Goal: Task Accomplishment & Management: Use online tool/utility

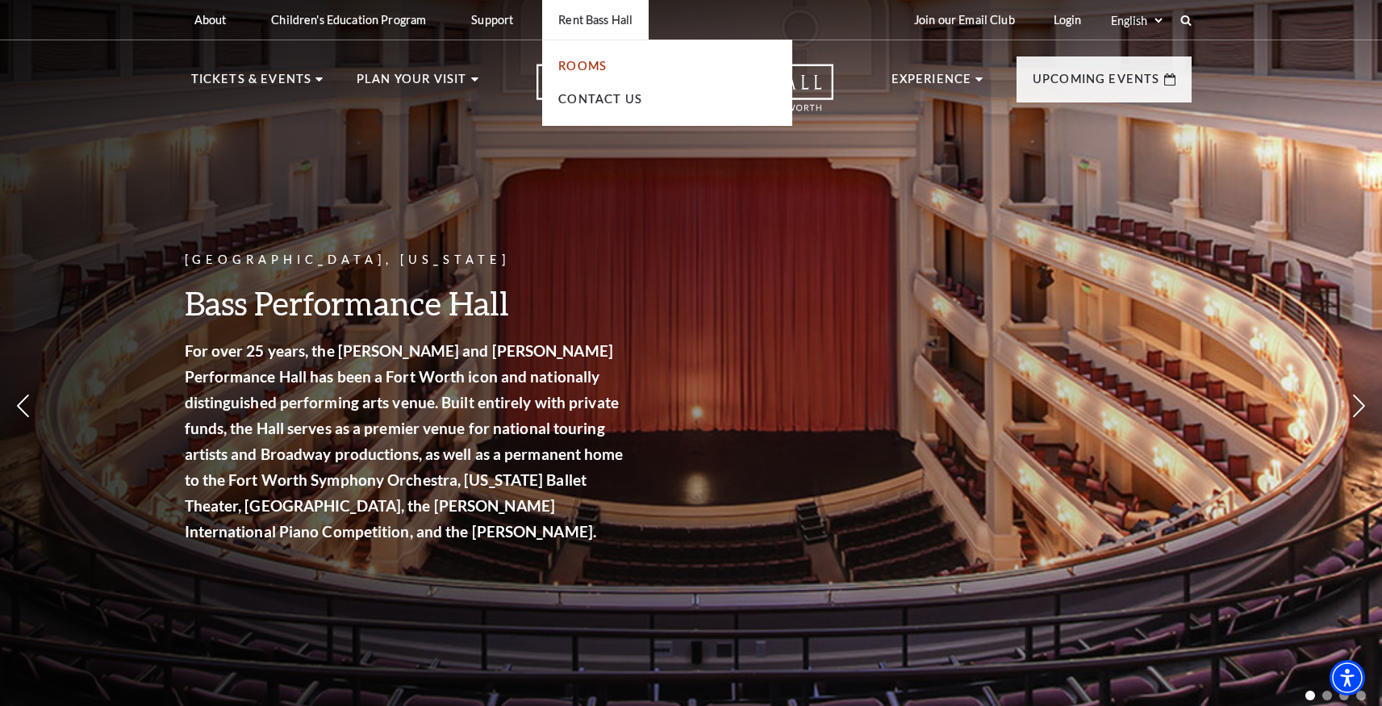
click at [591, 68] on link "Rooms" at bounding box center [582, 66] width 48 height 14
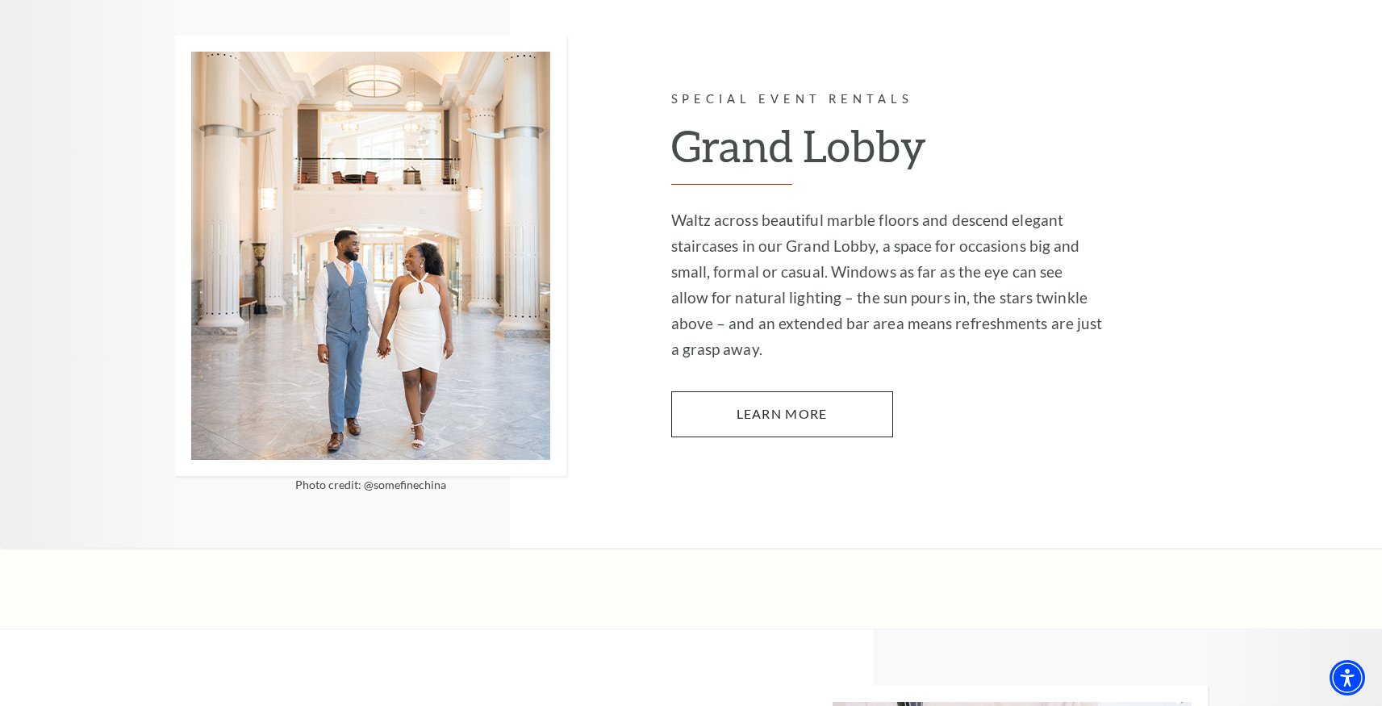
scroll to position [2695, 0]
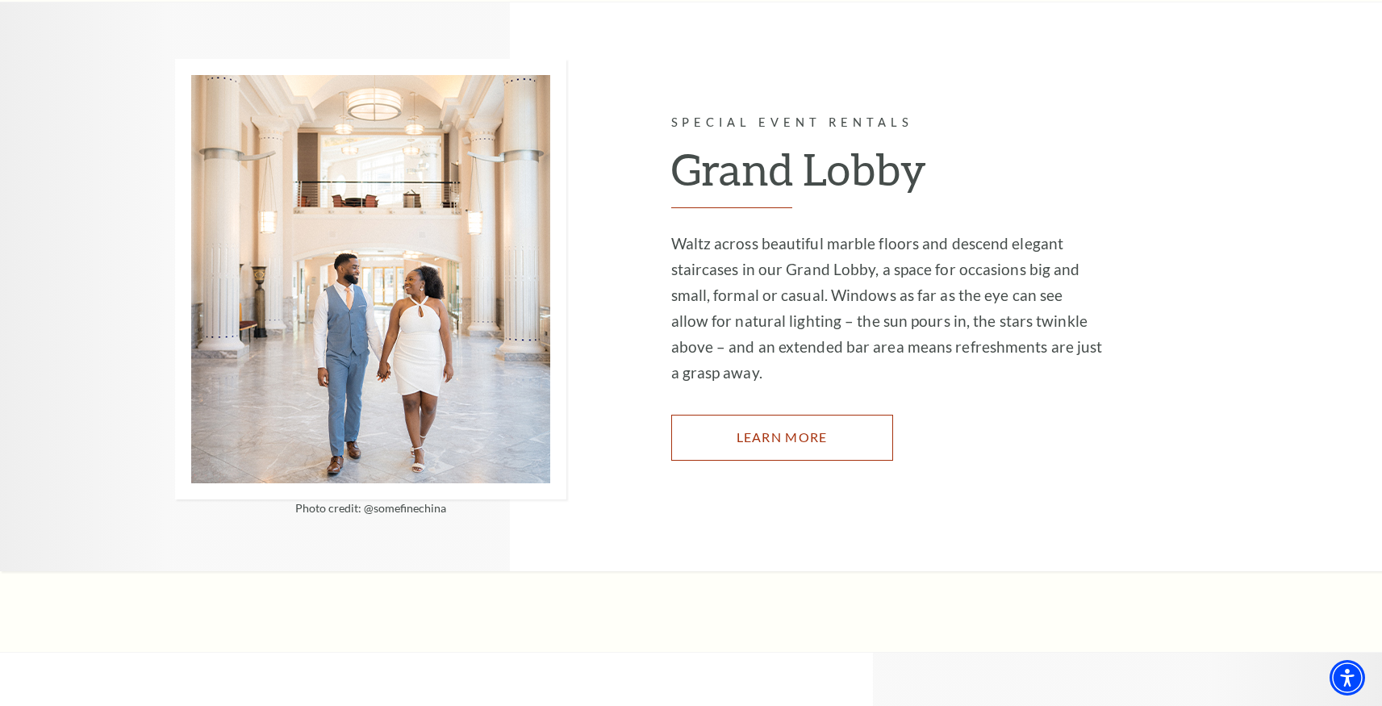
click at [785, 415] on link "Learn More" at bounding box center [782, 437] width 222 height 45
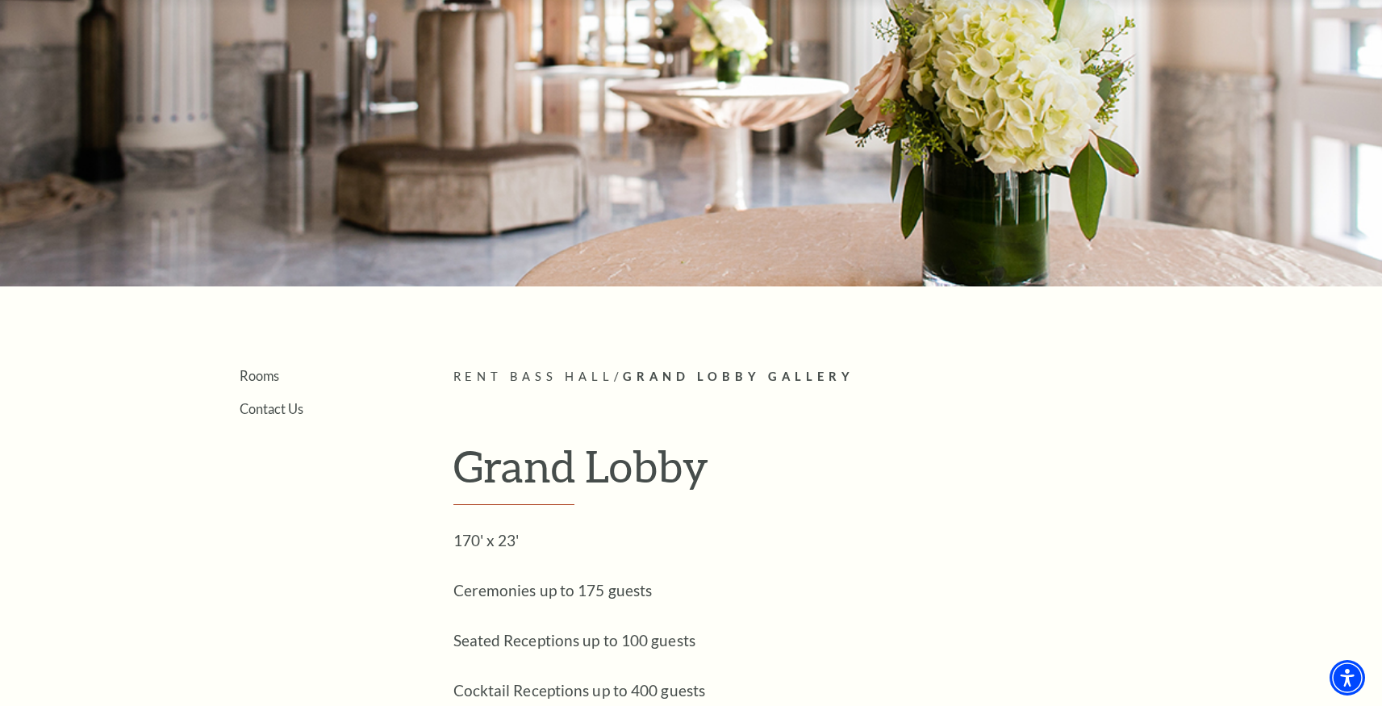
scroll to position [509, 0]
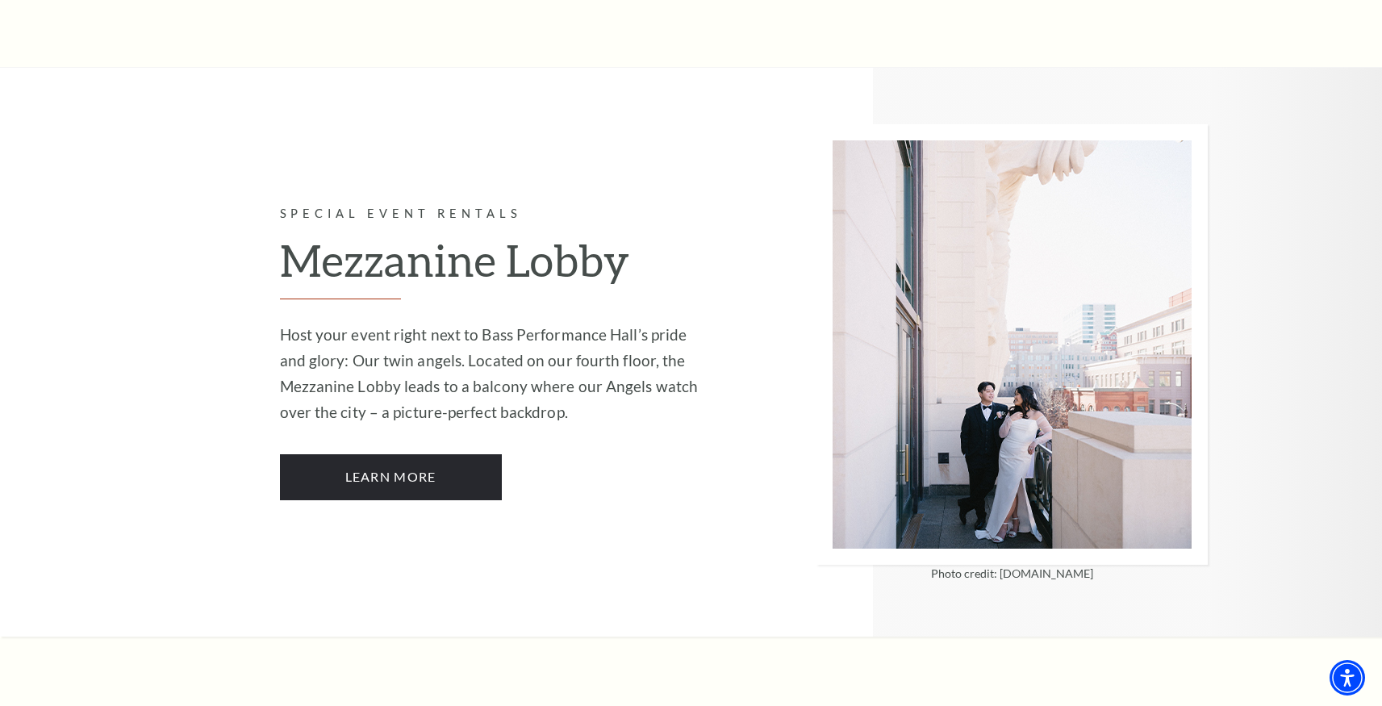
scroll to position [3333, 0]
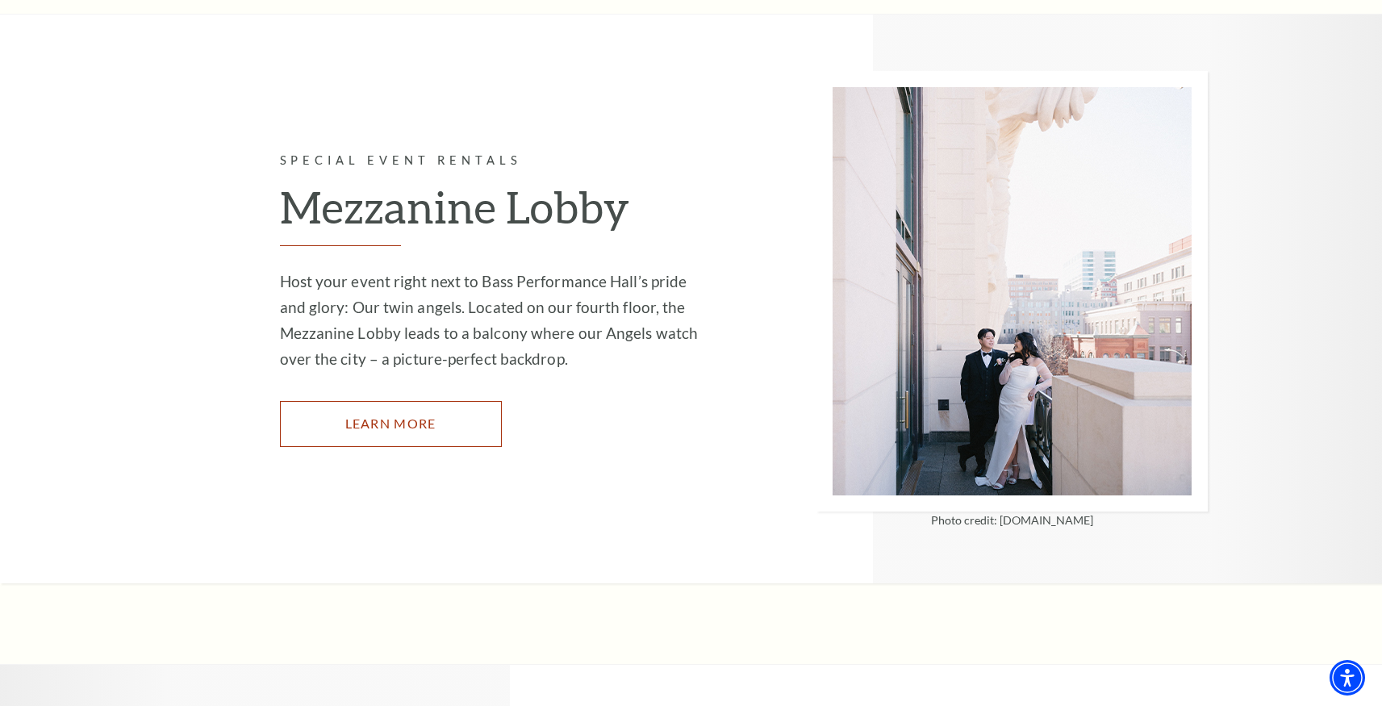
click at [419, 401] on link "Learn More" at bounding box center [391, 423] width 222 height 45
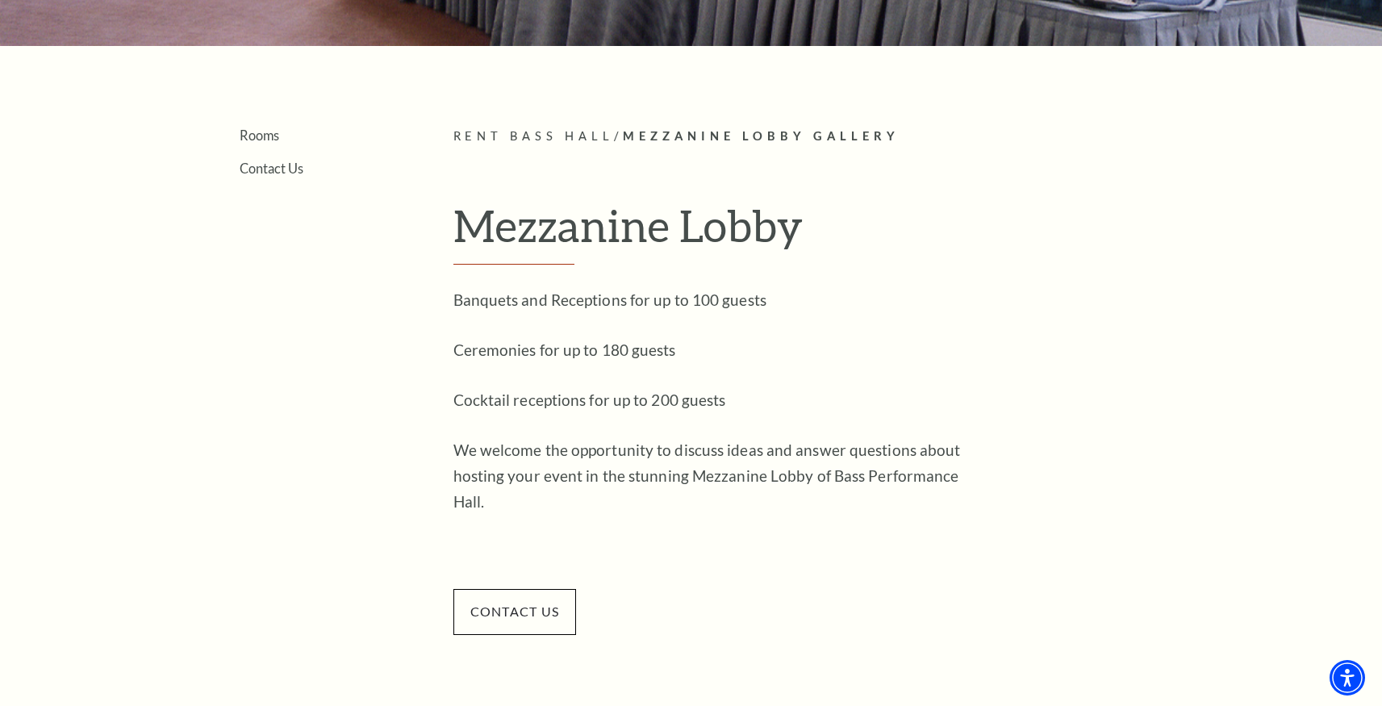
scroll to position [368, 0]
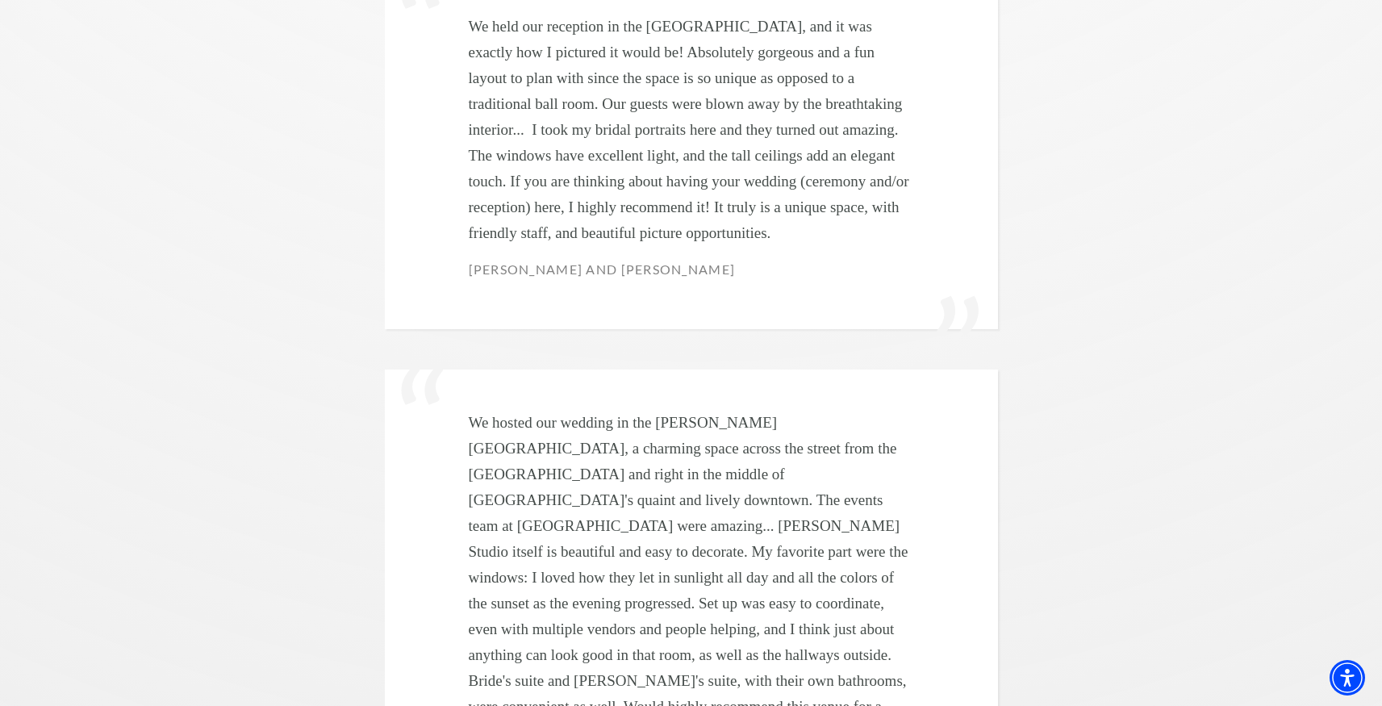
scroll to position [6373, 0]
